Goal: Task Accomplishment & Management: Manage account settings

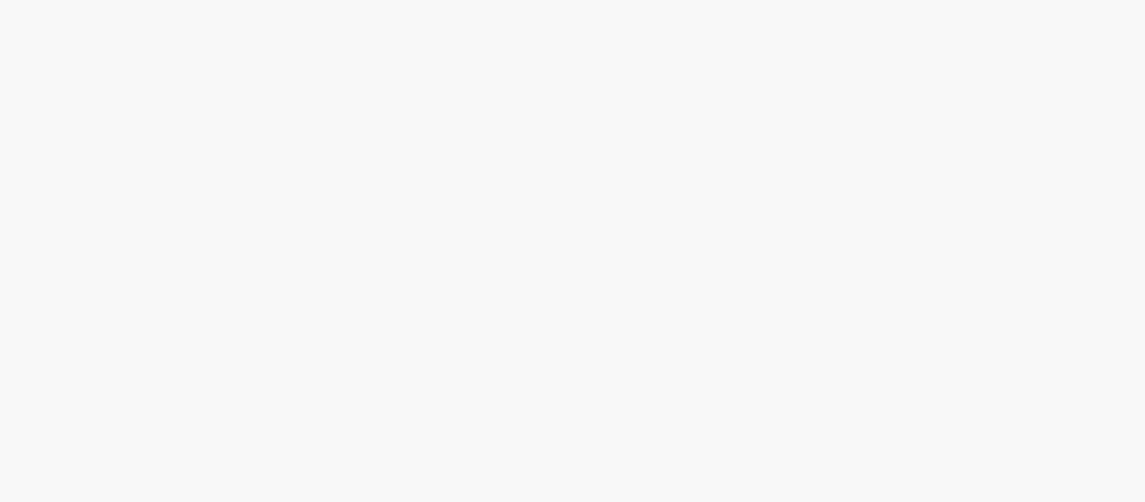
click at [464, 159] on div at bounding box center [572, 281] width 1145 height 442
click at [382, 43] on body at bounding box center [572, 251] width 1145 height 502
click at [665, 229] on div at bounding box center [572, 281] width 1145 height 442
drag, startPoint x: 1114, startPoint y: 3, endPoint x: 676, endPoint y: 170, distance: 468.5
click at [676, 170] on div at bounding box center [572, 281] width 1145 height 442
